Goal: Information Seeking & Learning: Find specific fact

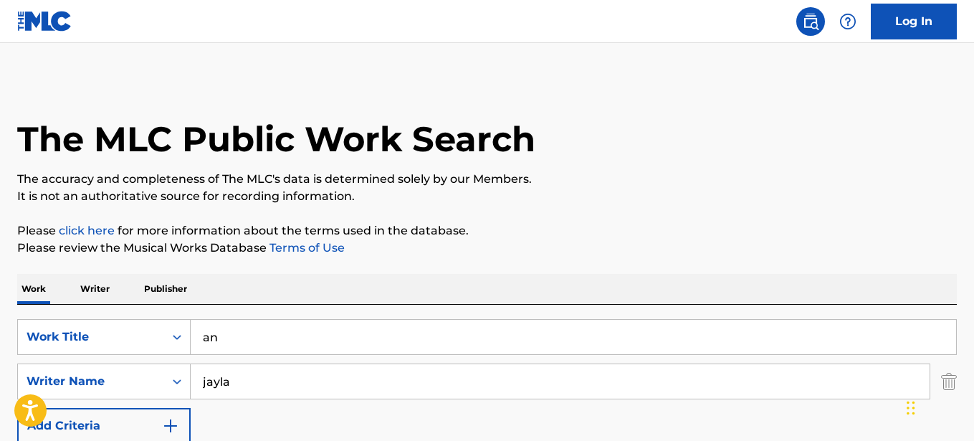
type input "a"
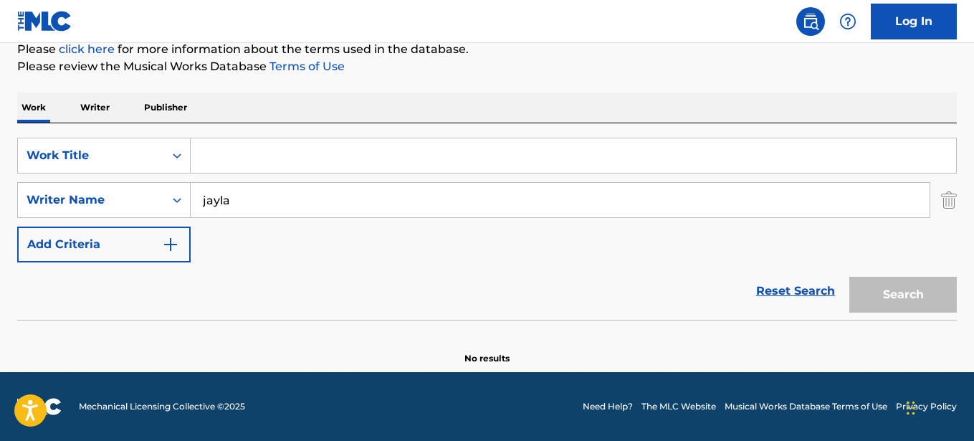
click at [214, 154] on input "Search Form" at bounding box center [574, 155] width 766 height 34
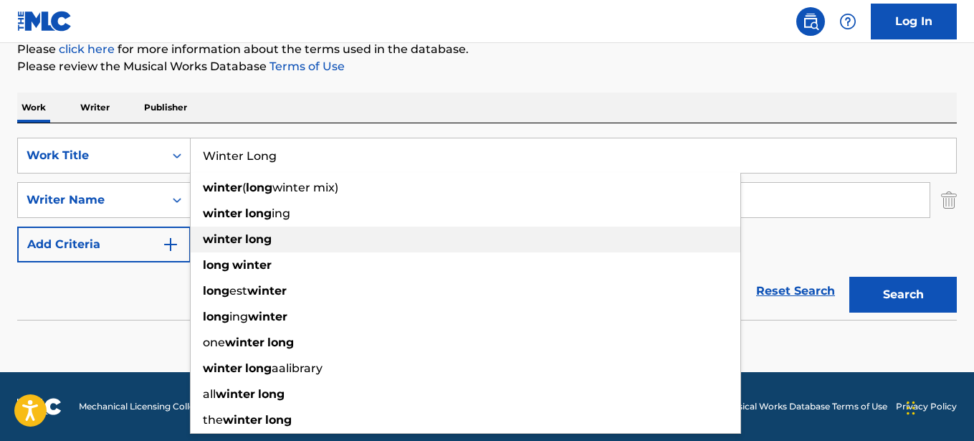
click at [224, 245] on strong "winter" at bounding box center [222, 239] width 39 height 14
type input "winter long"
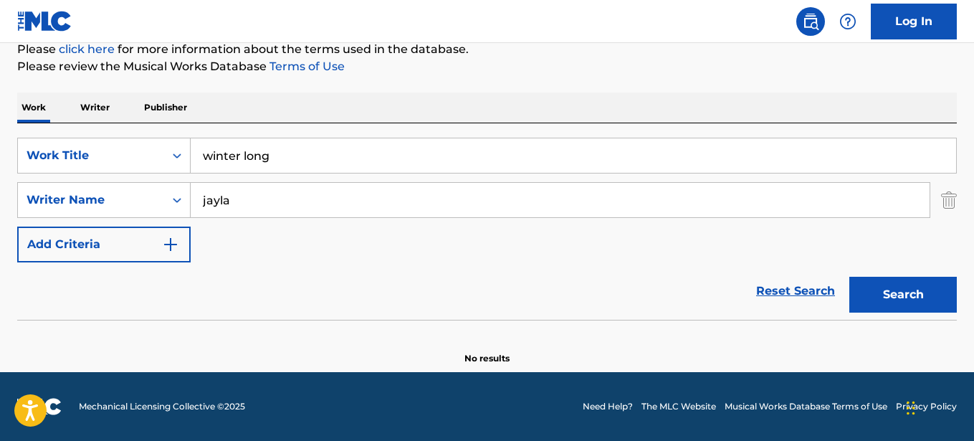
click at [241, 199] on input "jayla" at bounding box center [560, 200] width 739 height 34
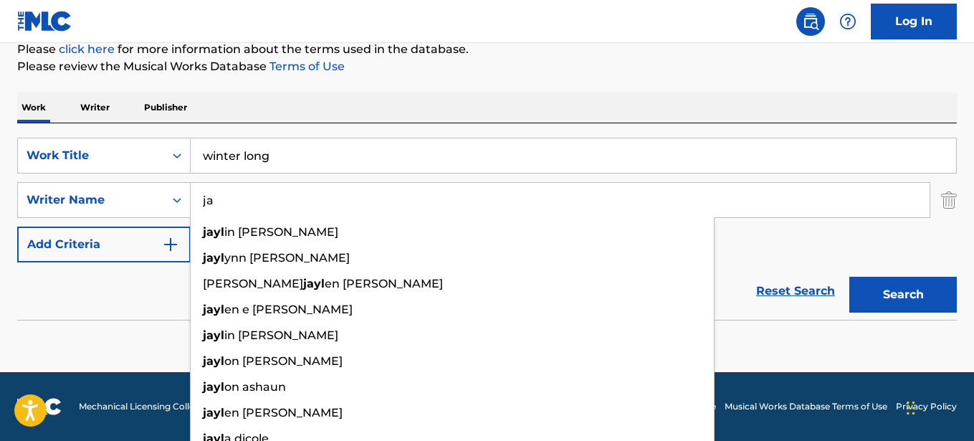
type input "j"
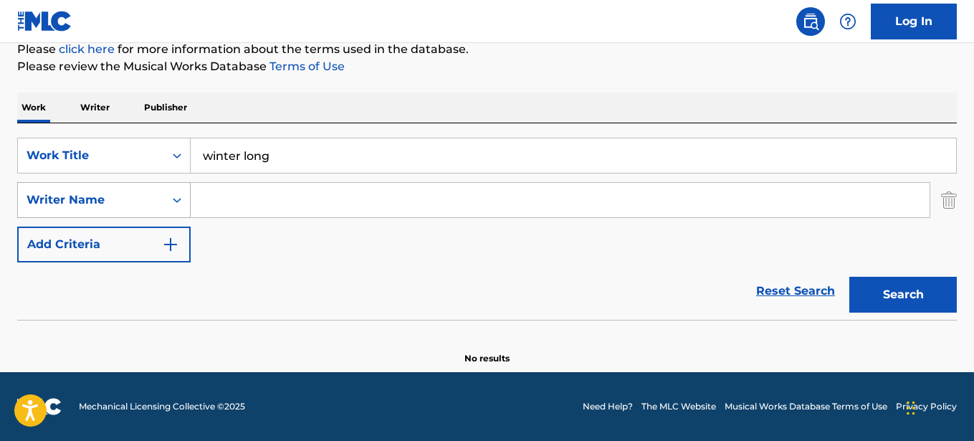
click at [176, 204] on icon "Search Form" at bounding box center [177, 200] width 14 height 14
click at [226, 255] on div "SearchWithCriteria85549fa2-5b43-4bf9-9fea-abba2f3b5b2c Work Title winter long S…" at bounding box center [487, 200] width 940 height 125
click at [902, 289] on button "Search" at bounding box center [903, 295] width 108 height 36
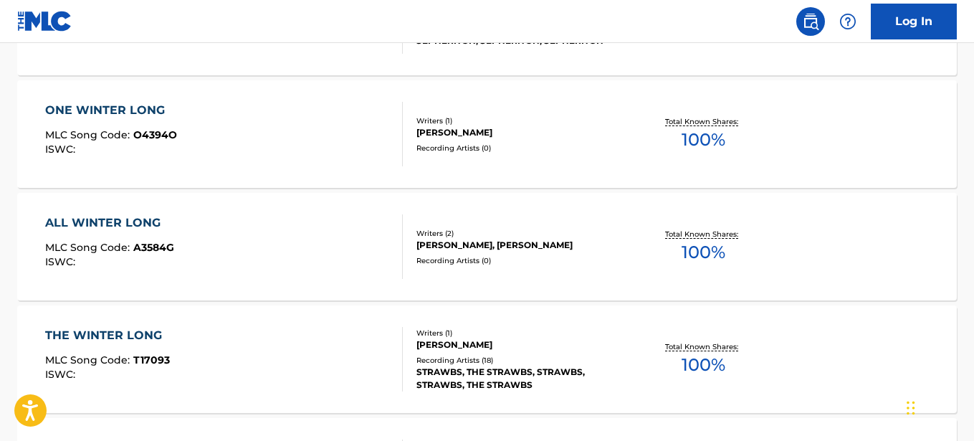
scroll to position [1133, 0]
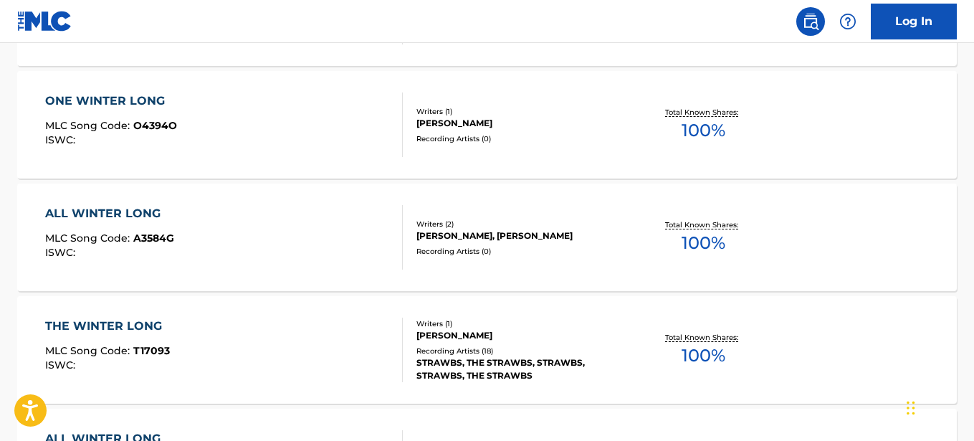
click at [146, 322] on div "THE WINTER LONG" at bounding box center [107, 326] width 125 height 17
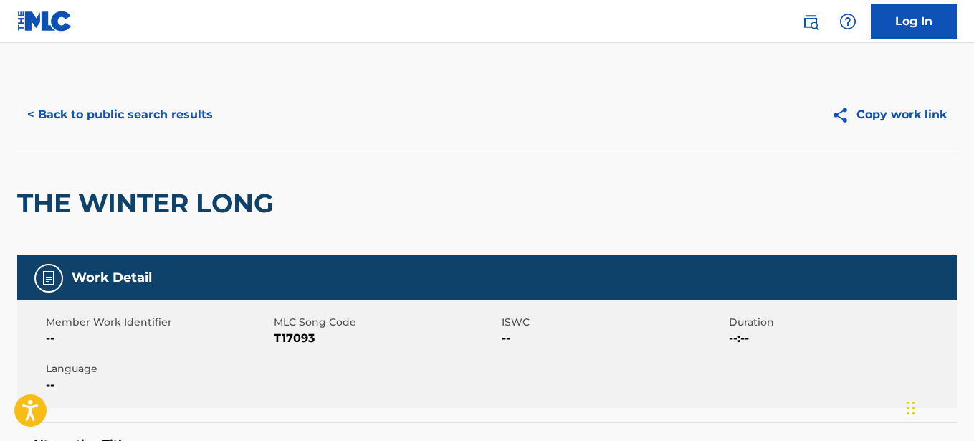
drag, startPoint x: 978, startPoint y: 77, endPoint x: 58, endPoint y: 110, distance: 920.2
click at [58, 113] on button "< Back to public search results" at bounding box center [120, 115] width 206 height 36
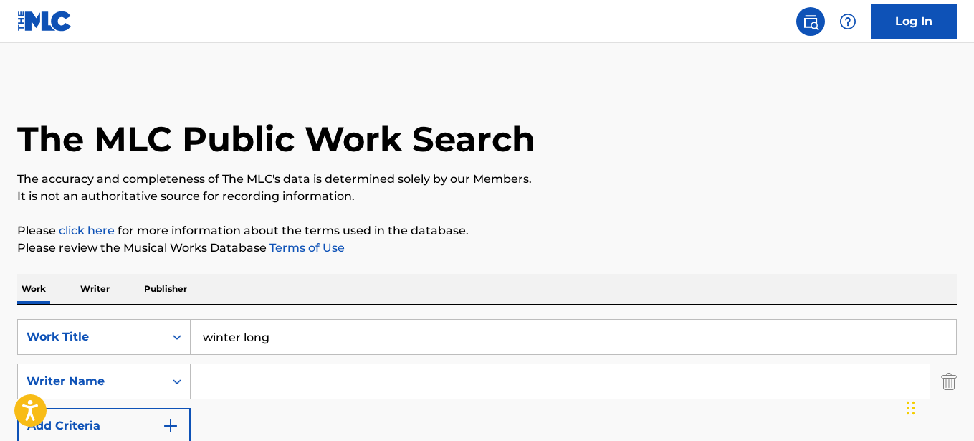
scroll to position [1215, 0]
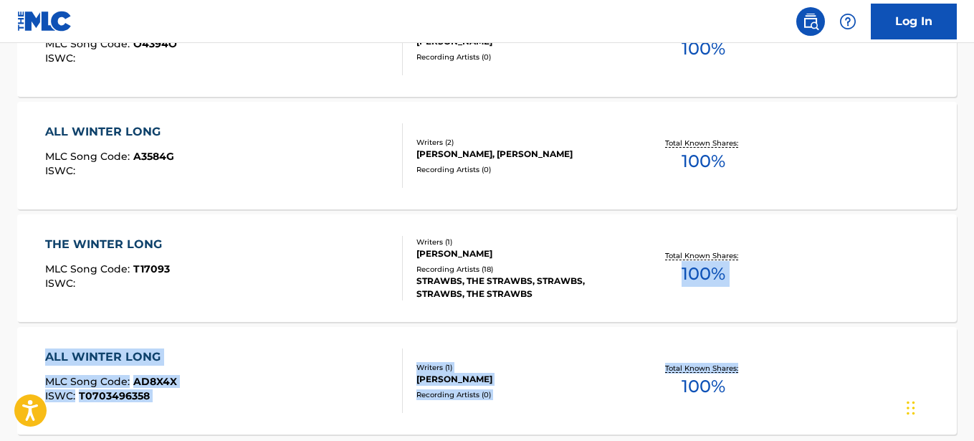
drag, startPoint x: 973, startPoint y: 327, endPoint x: 978, endPoint y: 286, distance: 41.3
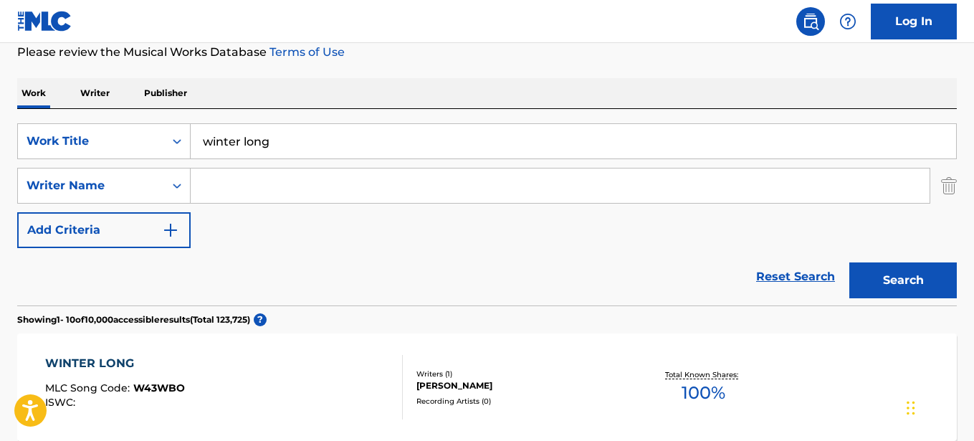
scroll to position [191, 0]
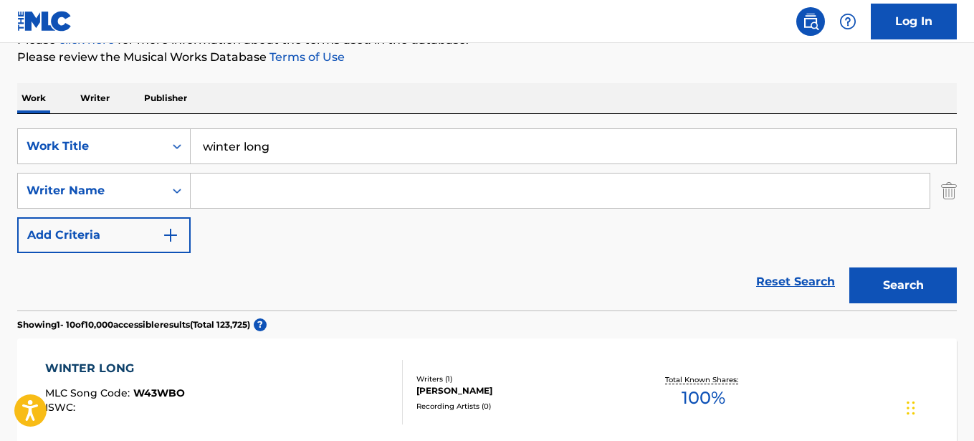
click at [337, 140] on input "winter long" at bounding box center [574, 146] width 766 height 34
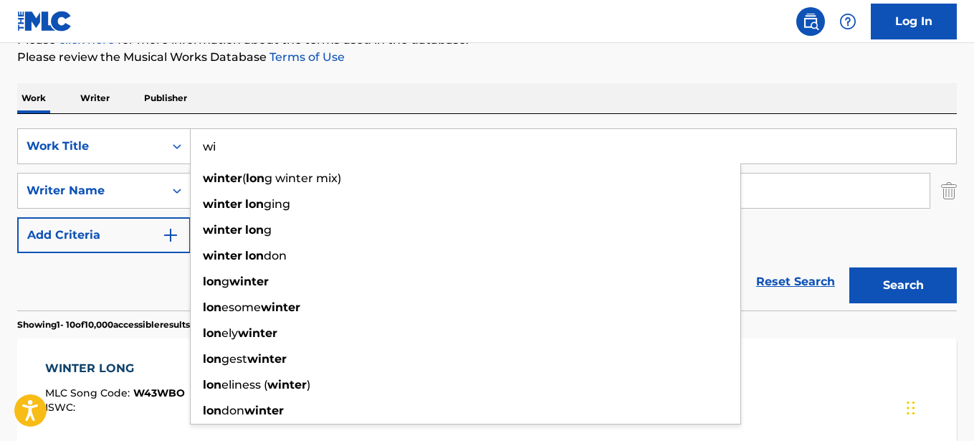
type input "w"
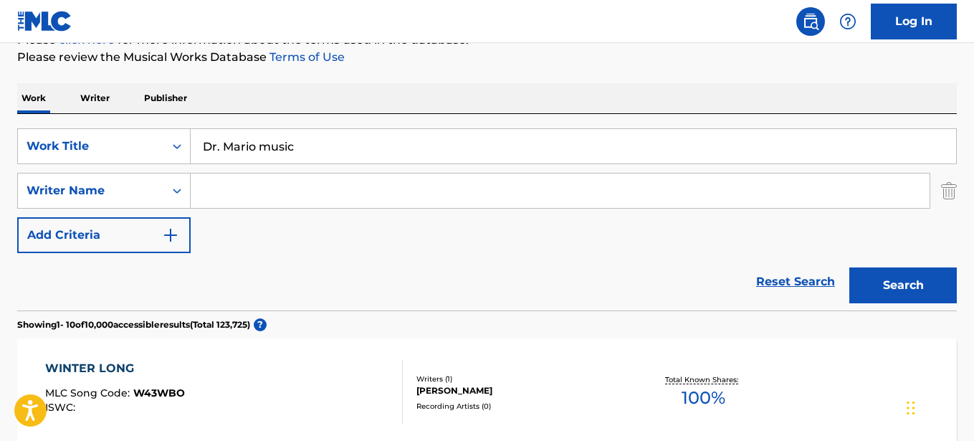
type input "Dr. Mario music"
click at [227, 201] on input "Search Form" at bounding box center [560, 190] width 739 height 34
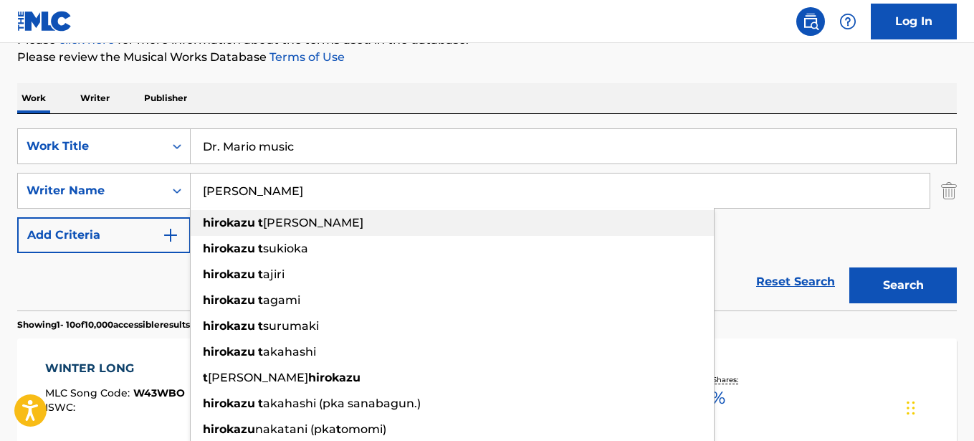
click at [209, 229] on strong "hirokazu" at bounding box center [229, 223] width 52 height 14
type input "[PERSON_NAME]"
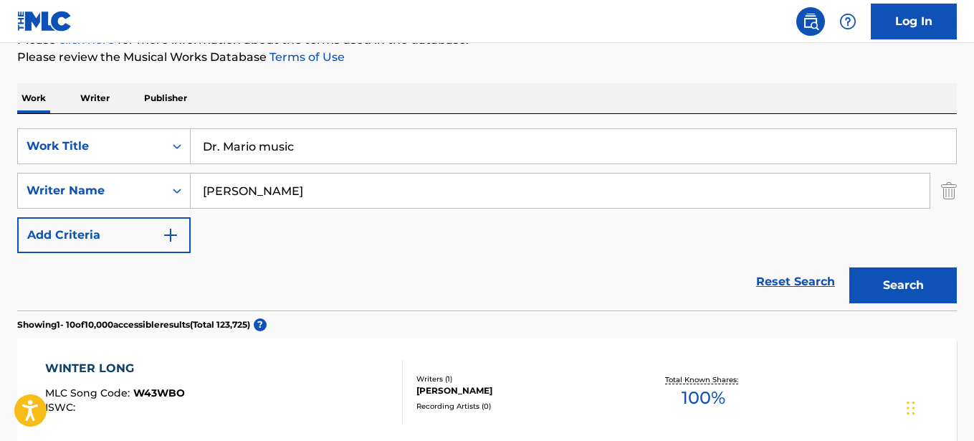
click at [888, 282] on button "Search" at bounding box center [903, 285] width 108 height 36
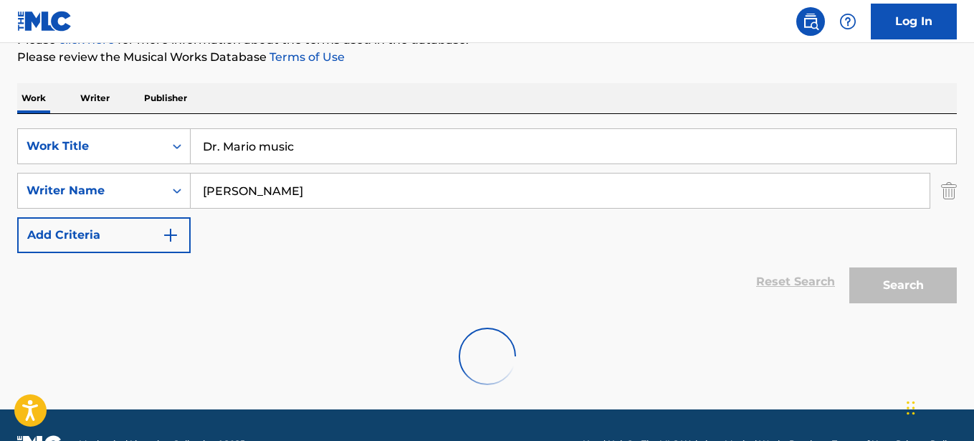
scroll to position [181, 0]
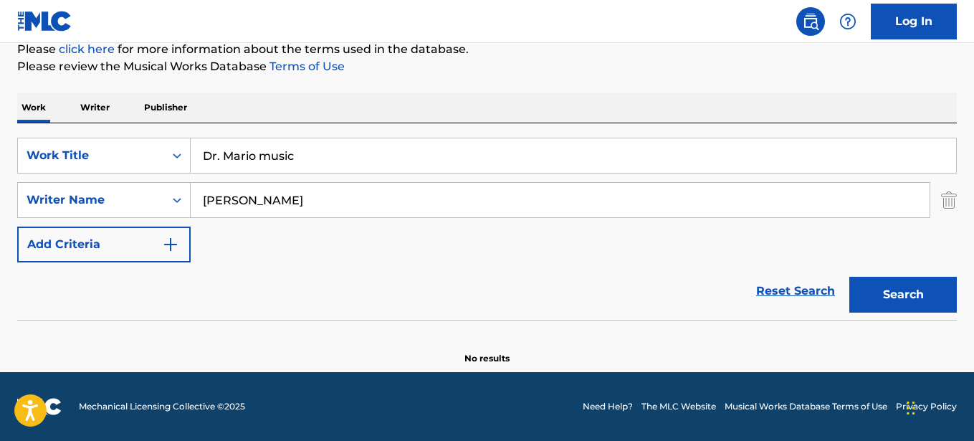
click at [302, 163] on input "Dr. Mario music" at bounding box center [574, 155] width 766 height 34
type input "D"
type input "Dr. [PERSON_NAME] with Lyrics Fever"
click at [305, 204] on input "[PERSON_NAME]" at bounding box center [560, 200] width 739 height 34
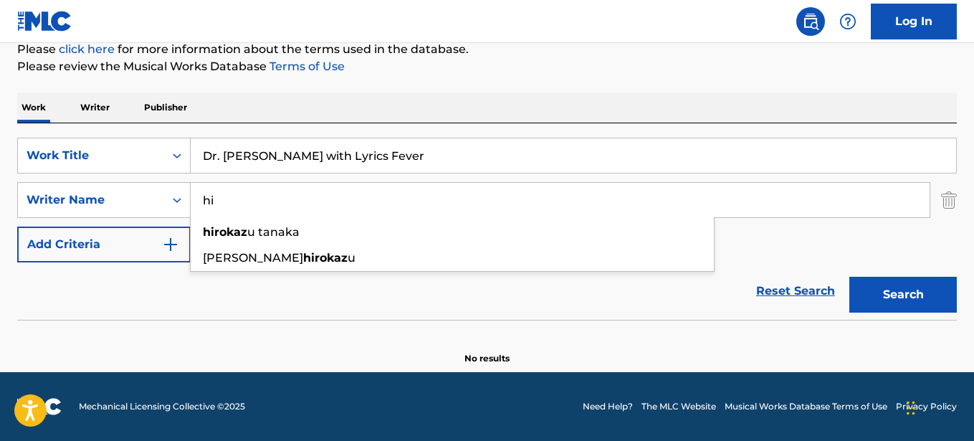
type input "h"
type input "brentalfloss"
click at [897, 297] on button "Search" at bounding box center [903, 295] width 108 height 36
click at [323, 156] on input "Dr. [PERSON_NAME] with Lyrics Fever" at bounding box center [574, 155] width 766 height 34
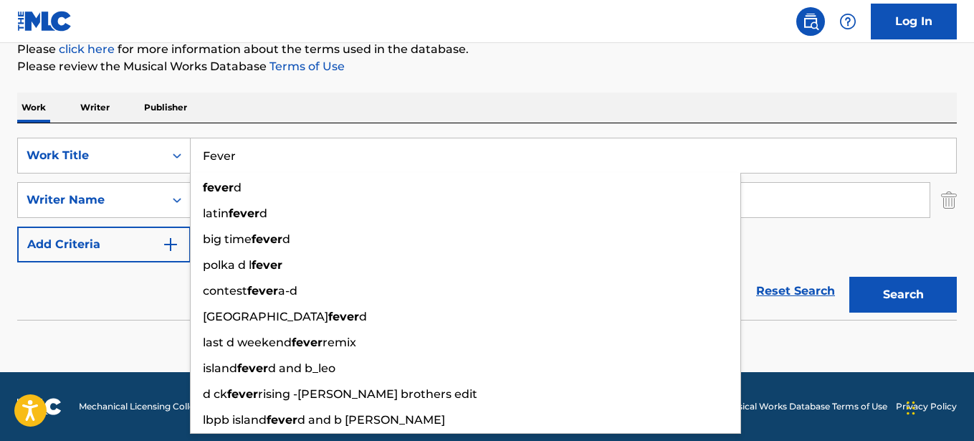
type input "Fever"
click at [902, 301] on button "Search" at bounding box center [903, 295] width 108 height 36
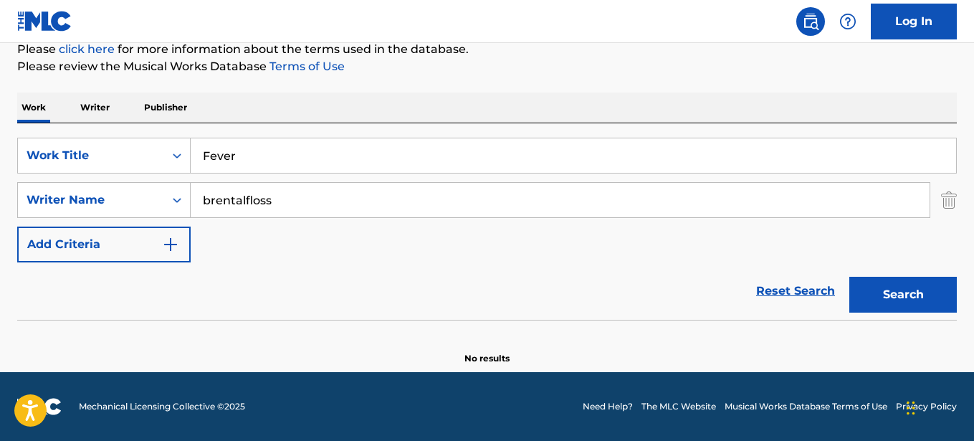
click at [300, 204] on input "brentalfloss" at bounding box center [560, 200] width 739 height 34
type input "b"
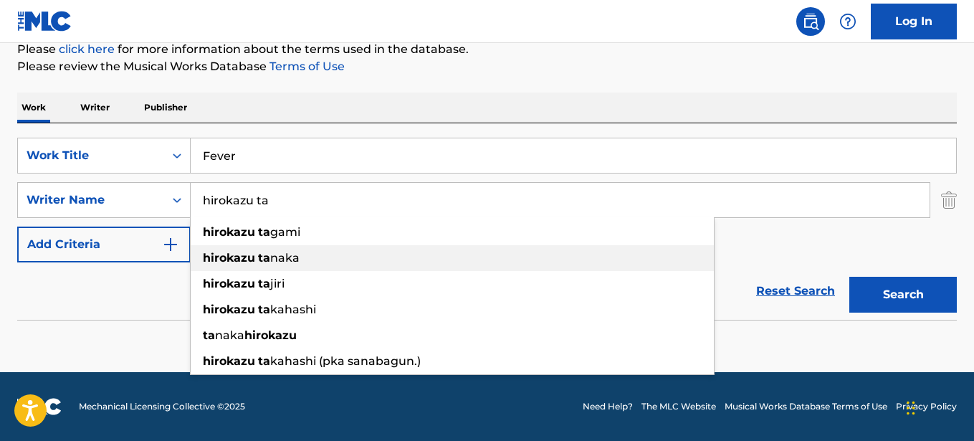
click at [256, 259] on span "Search Form" at bounding box center [256, 258] width 3 height 14
type input "[PERSON_NAME]"
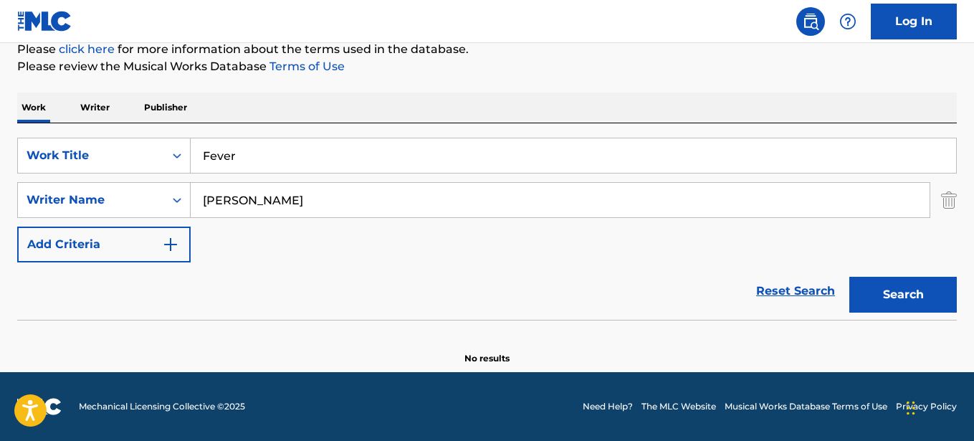
click at [898, 295] on button "Search" at bounding box center [903, 295] width 108 height 36
